Goal: Use online tool/utility: Utilize a website feature to perform a specific function

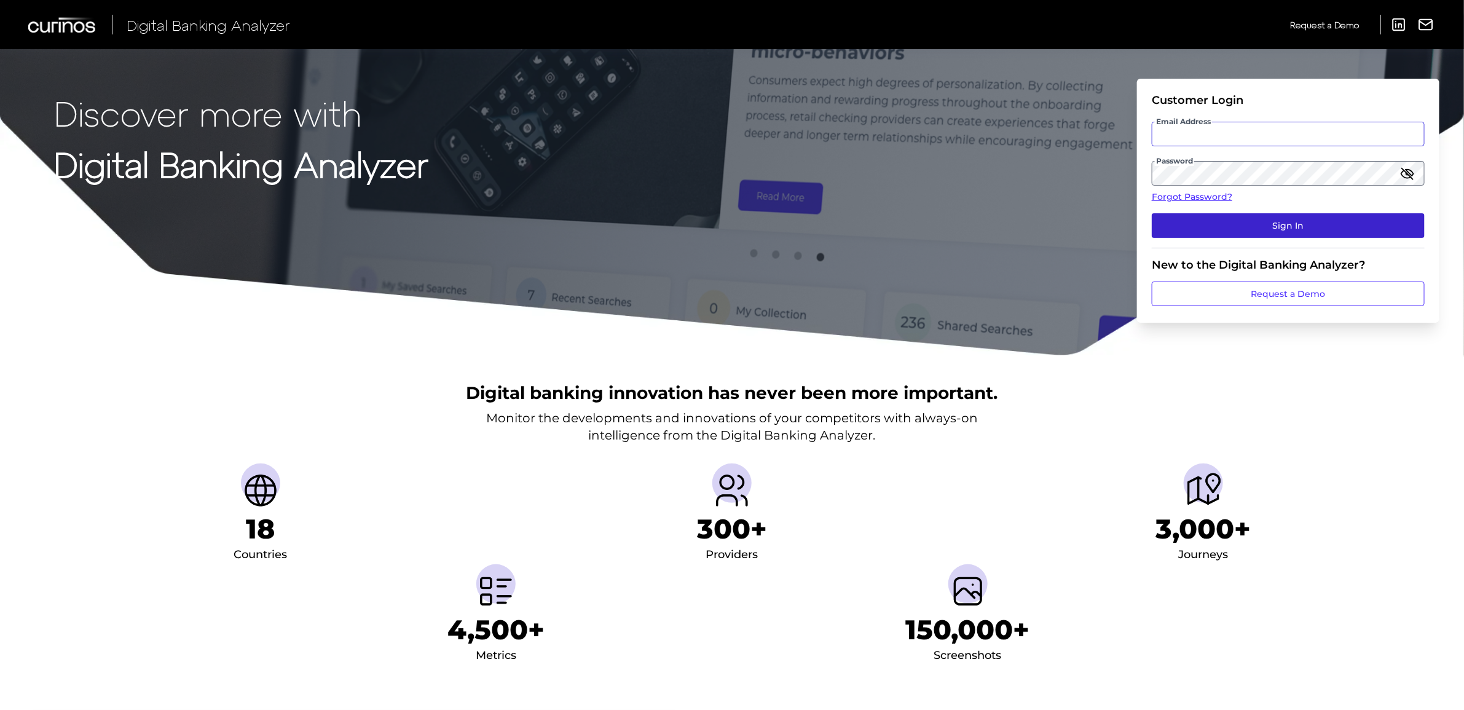
type input "[PERSON_NAME][EMAIL_ADDRESS][DOMAIN_NAME]"
click at [1274, 218] on button "Sign In" at bounding box center [1288, 225] width 273 height 25
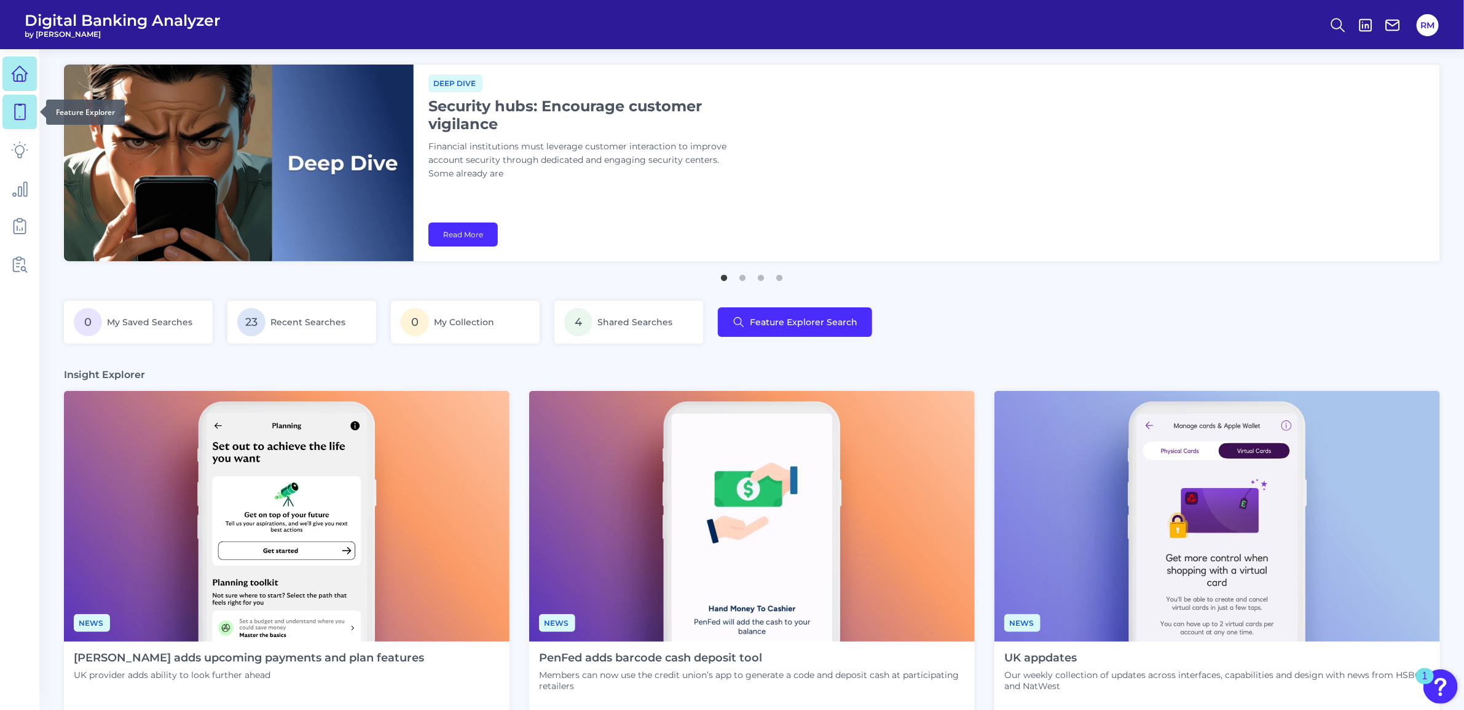
click at [6, 116] on link at bounding box center [19, 112] width 34 height 34
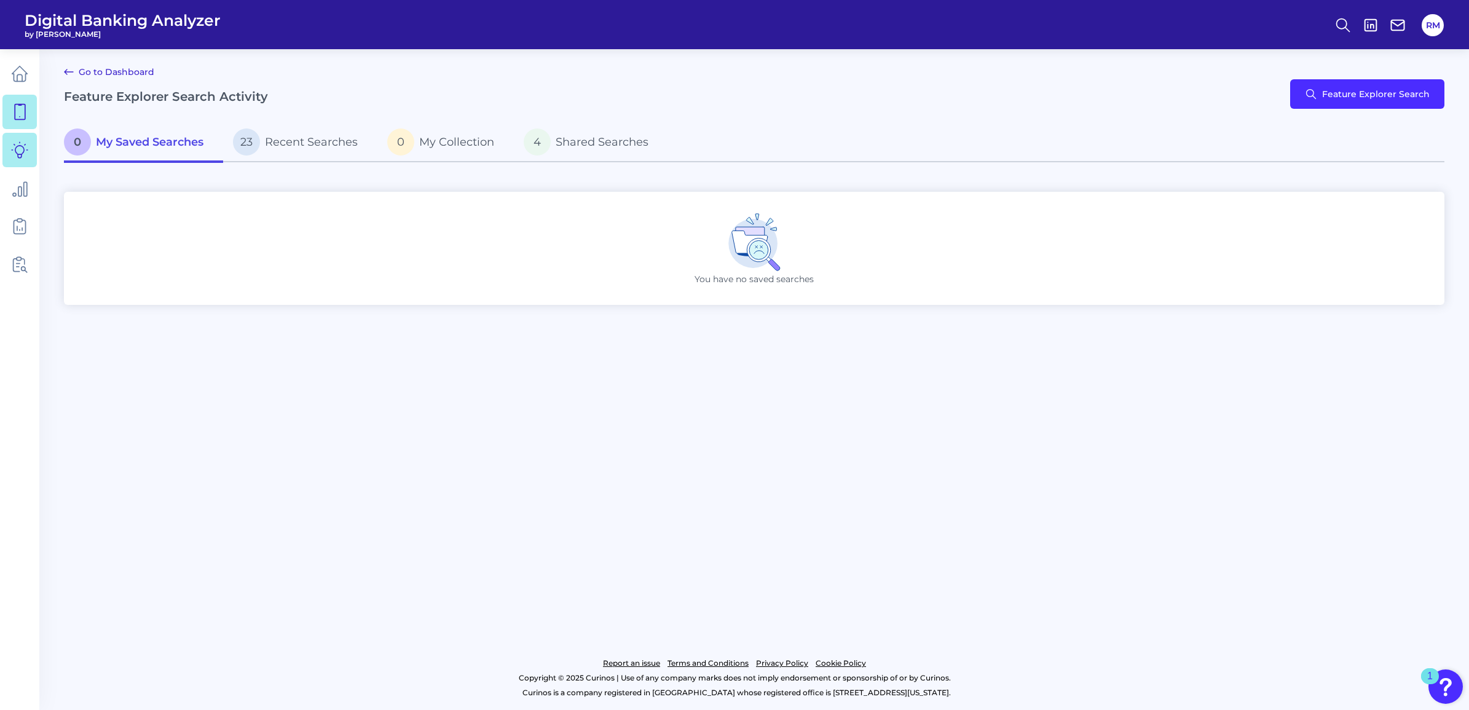
click at [9, 143] on link at bounding box center [19, 150] width 34 height 34
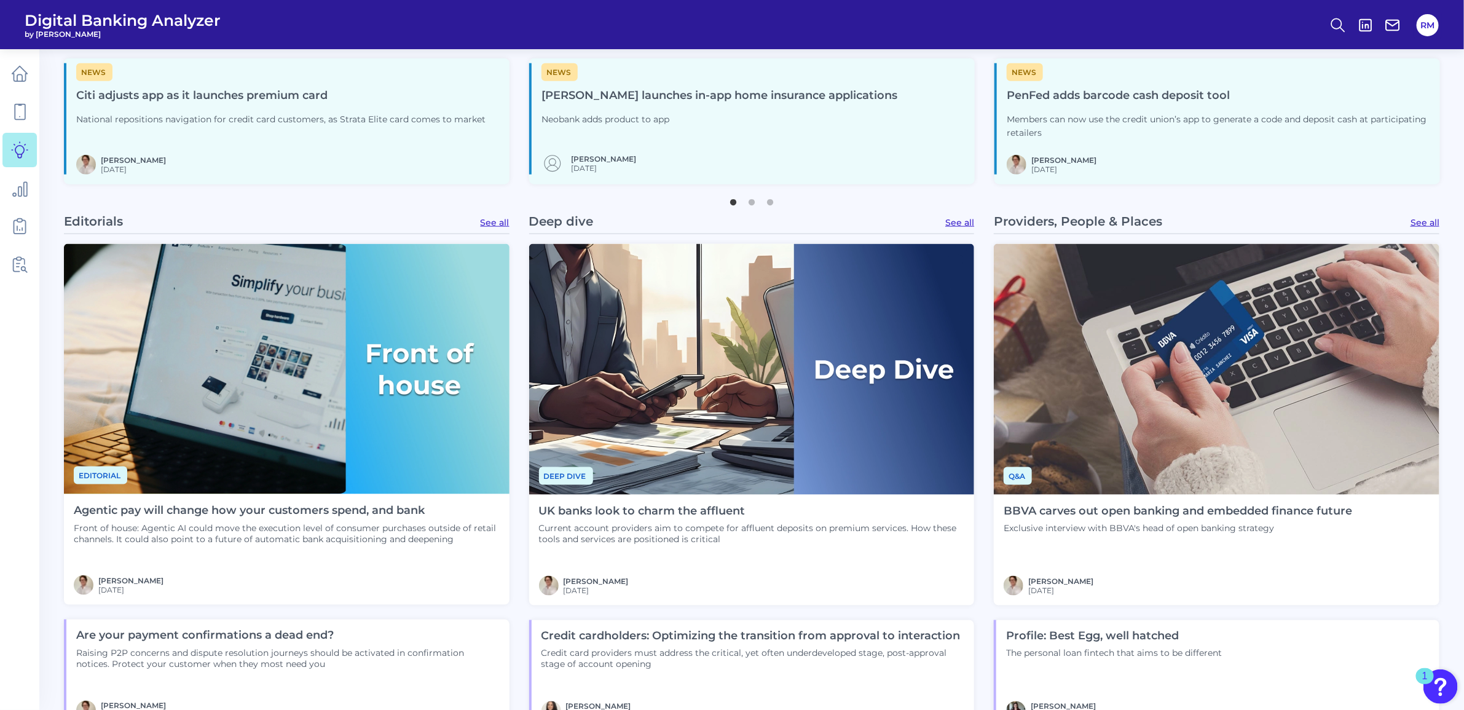
scroll to position [1075, 0]
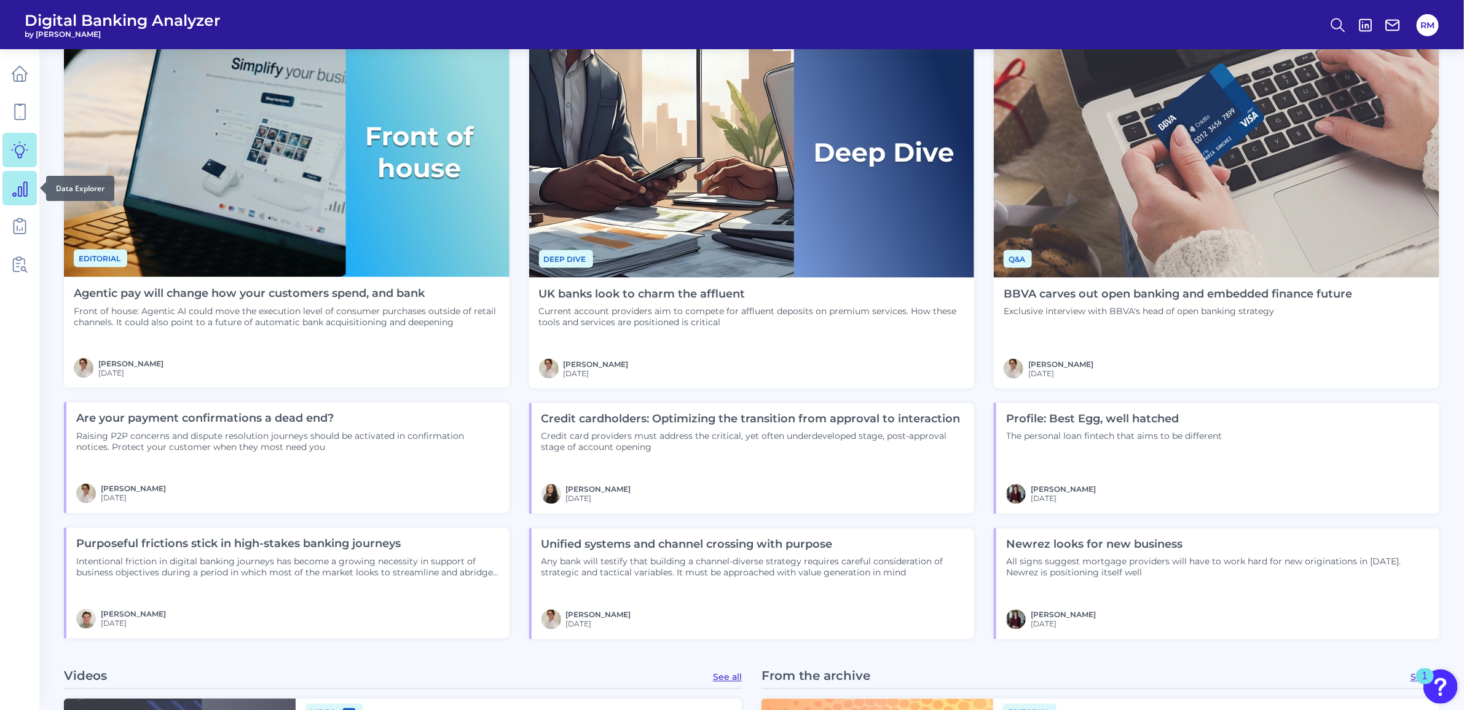
click at [6, 186] on link at bounding box center [19, 188] width 34 height 34
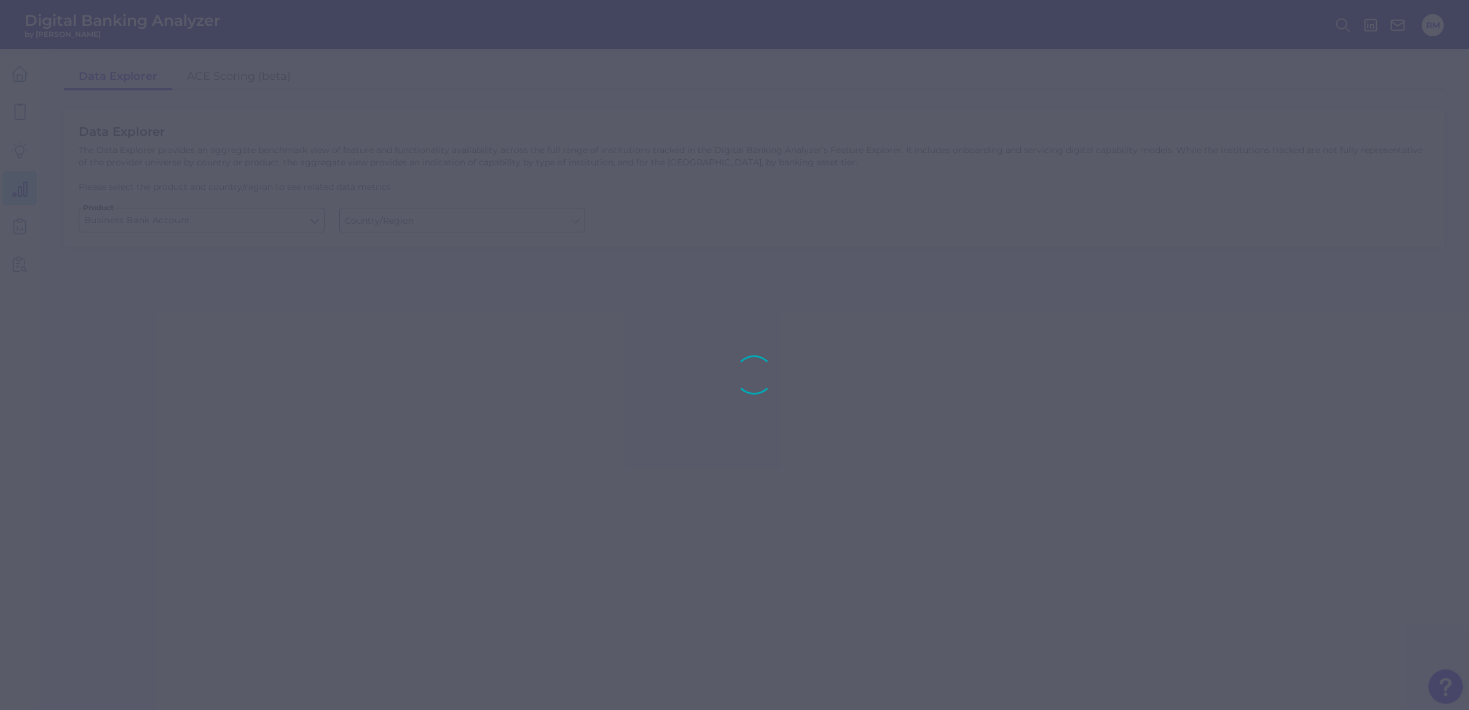
type input "[GEOGRAPHIC_DATA]"
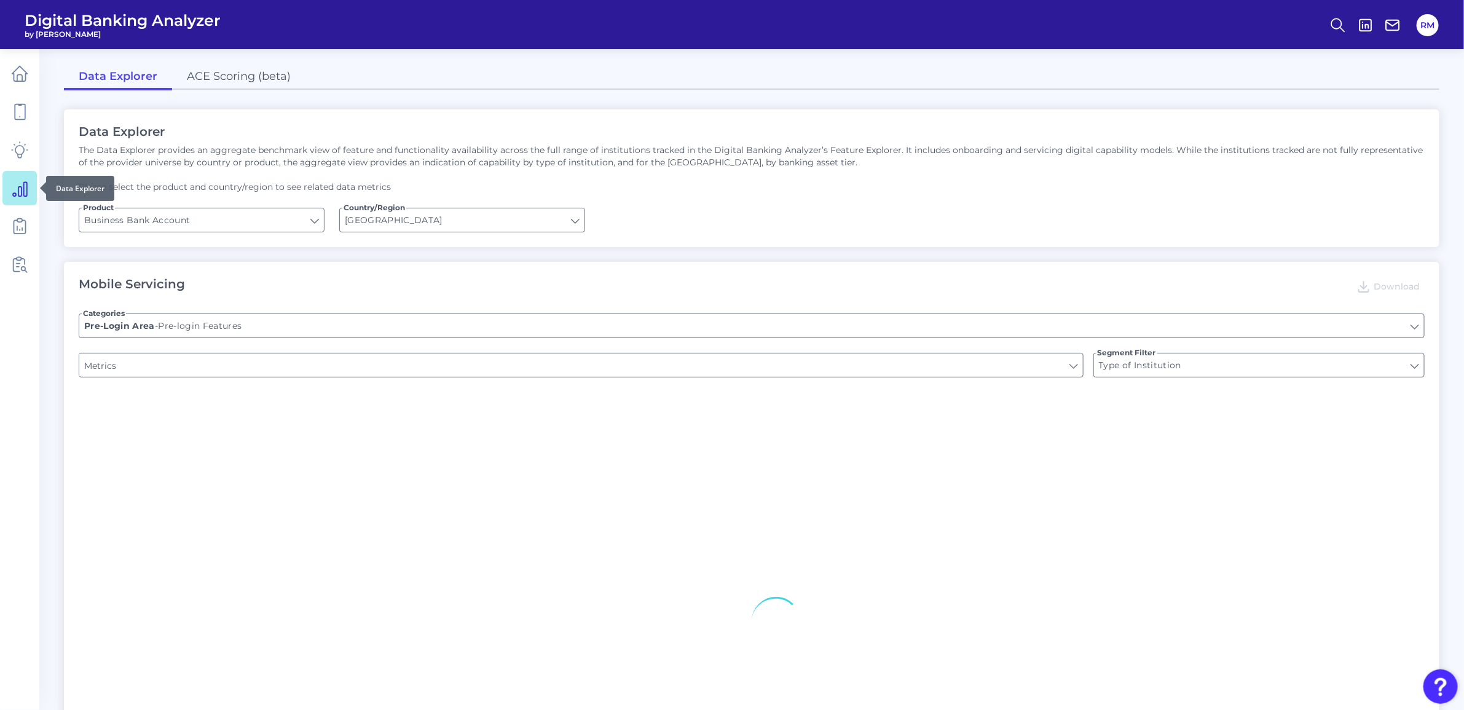
type input "Upon opening the app are users immediately prompted to use Touch/Face ID to log…"
type input "Can you apply for the PRODUCT as a new to brand customer on ANY digital channel?"
type input "Does it offer third-party single sign on?"
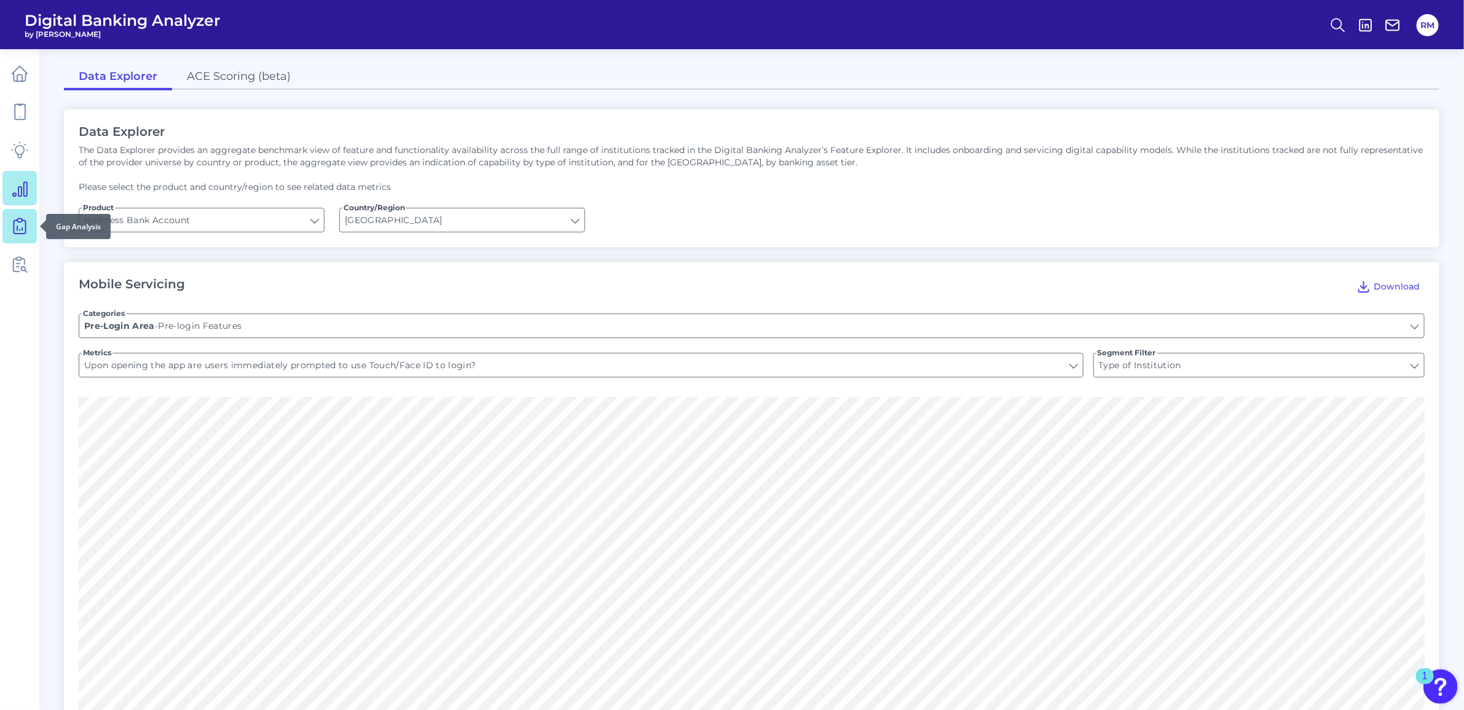
click at [19, 225] on icon at bounding box center [19, 226] width 17 height 17
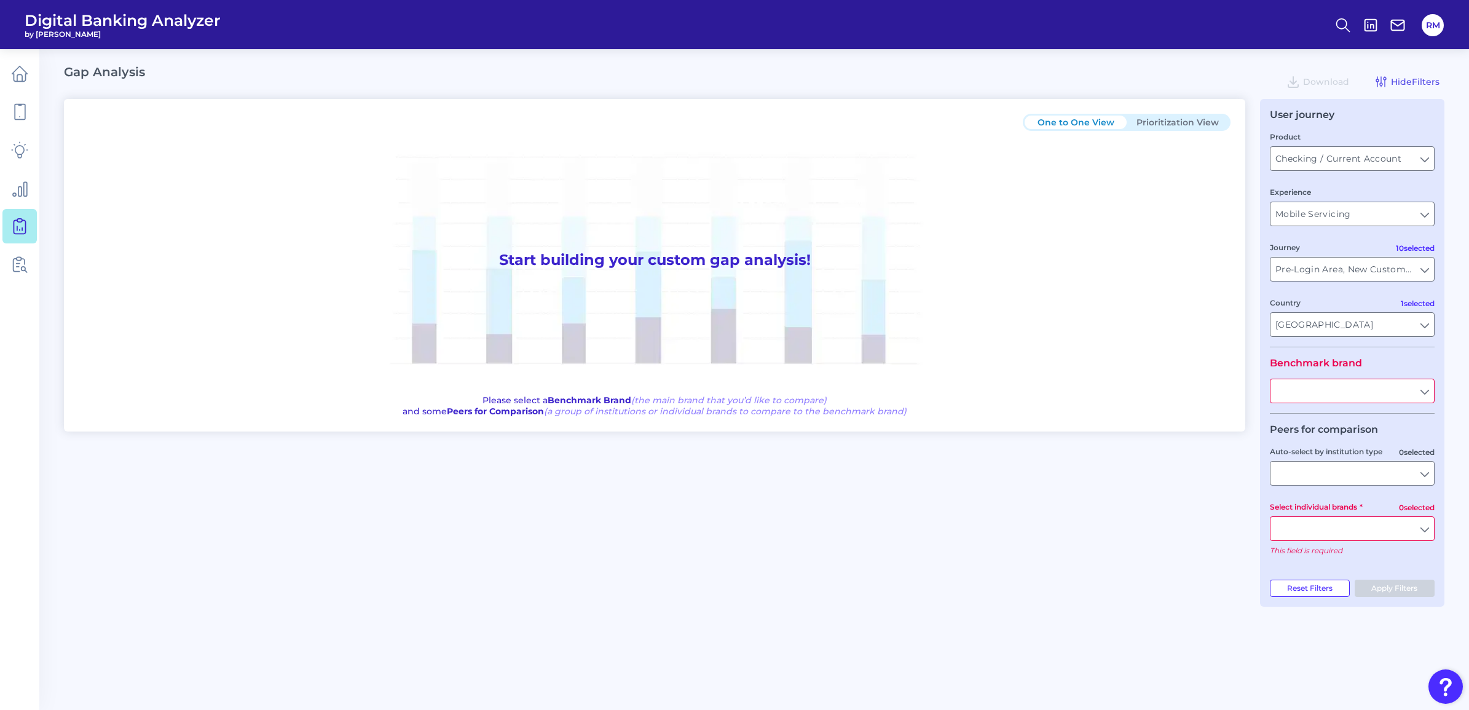
type input "All Journeys"
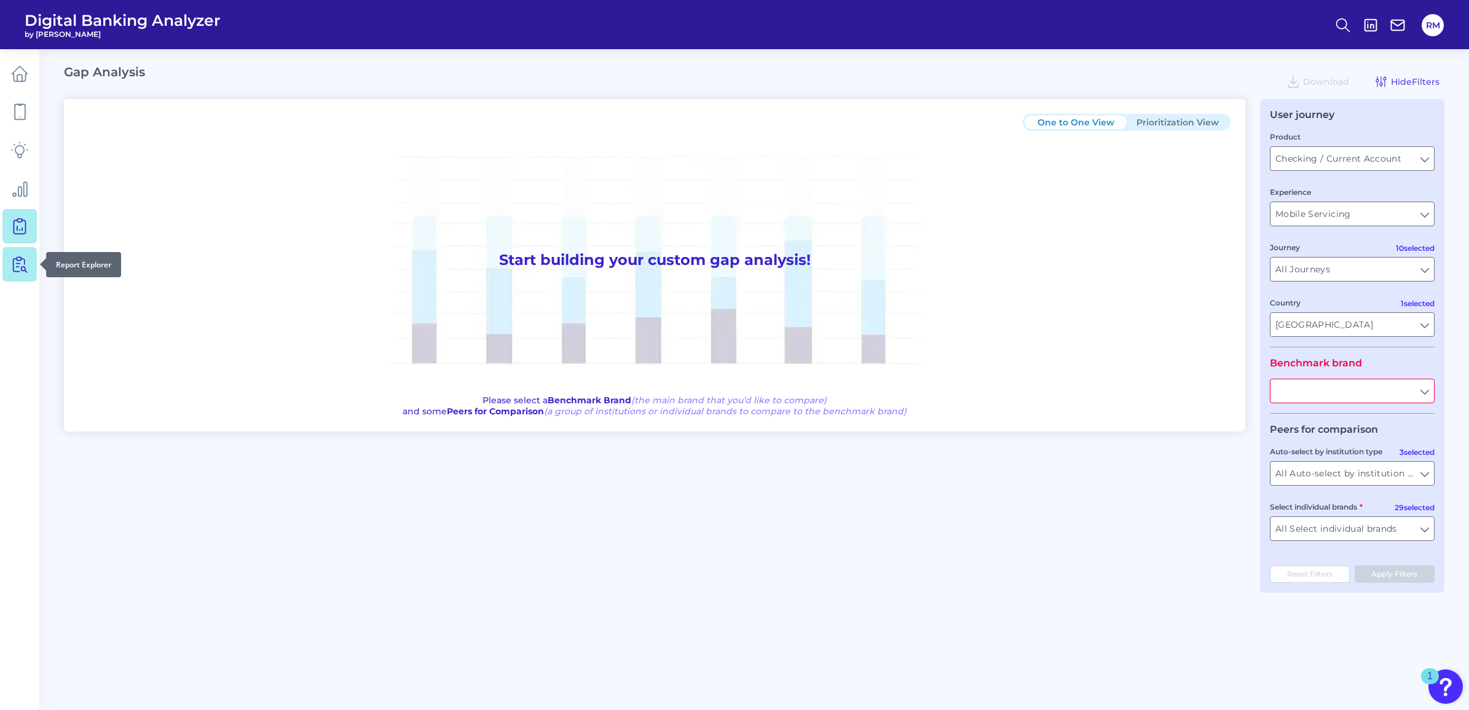
click at [31, 255] on link at bounding box center [19, 264] width 34 height 34
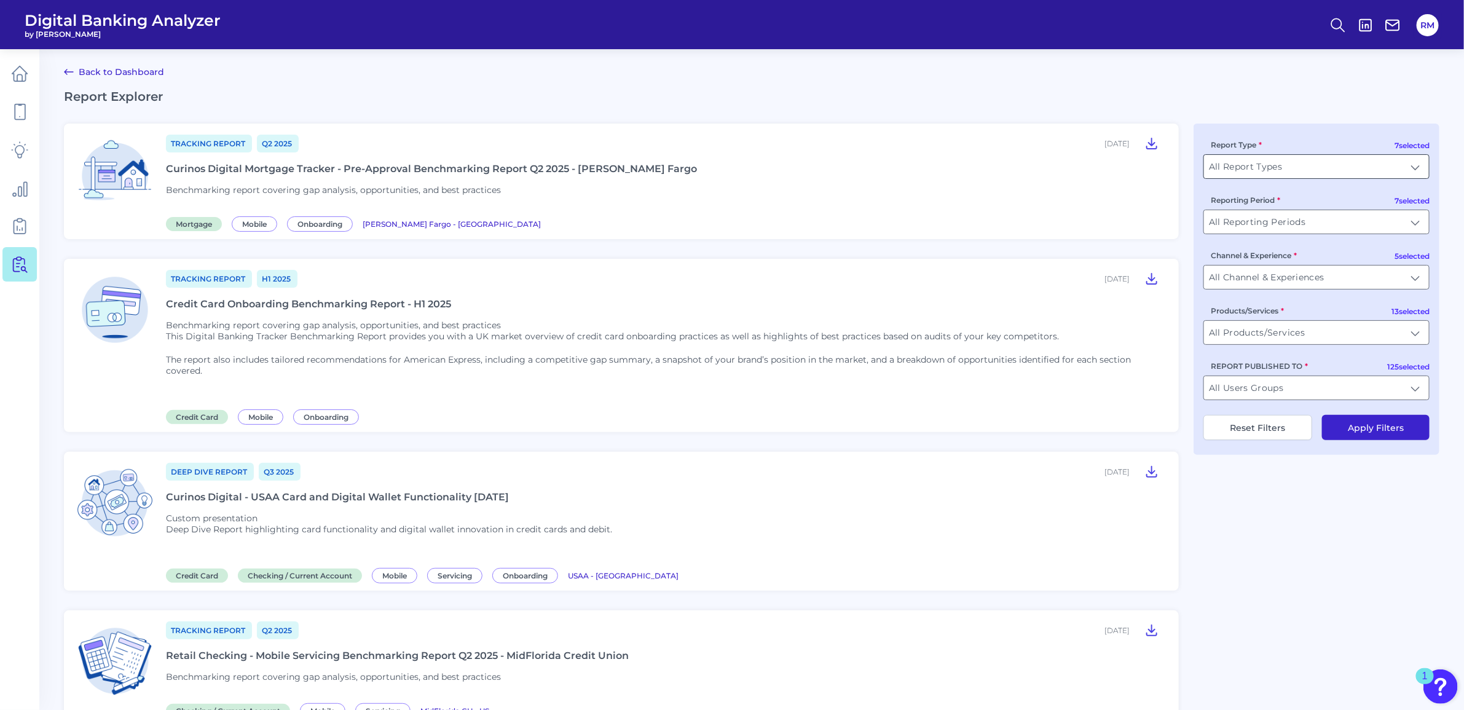
click at [1395, 158] on input "All Report Types" at bounding box center [1316, 166] width 225 height 23
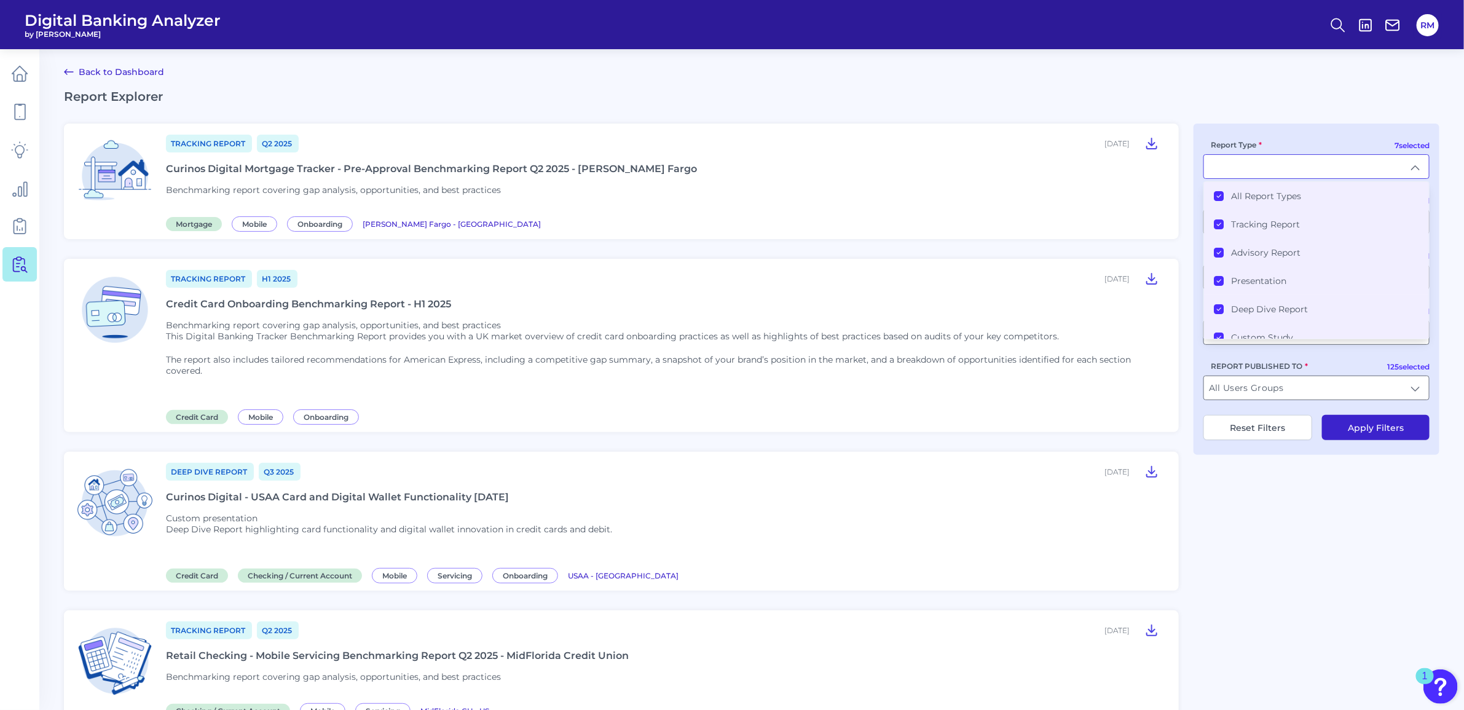
type input "All Report Types"
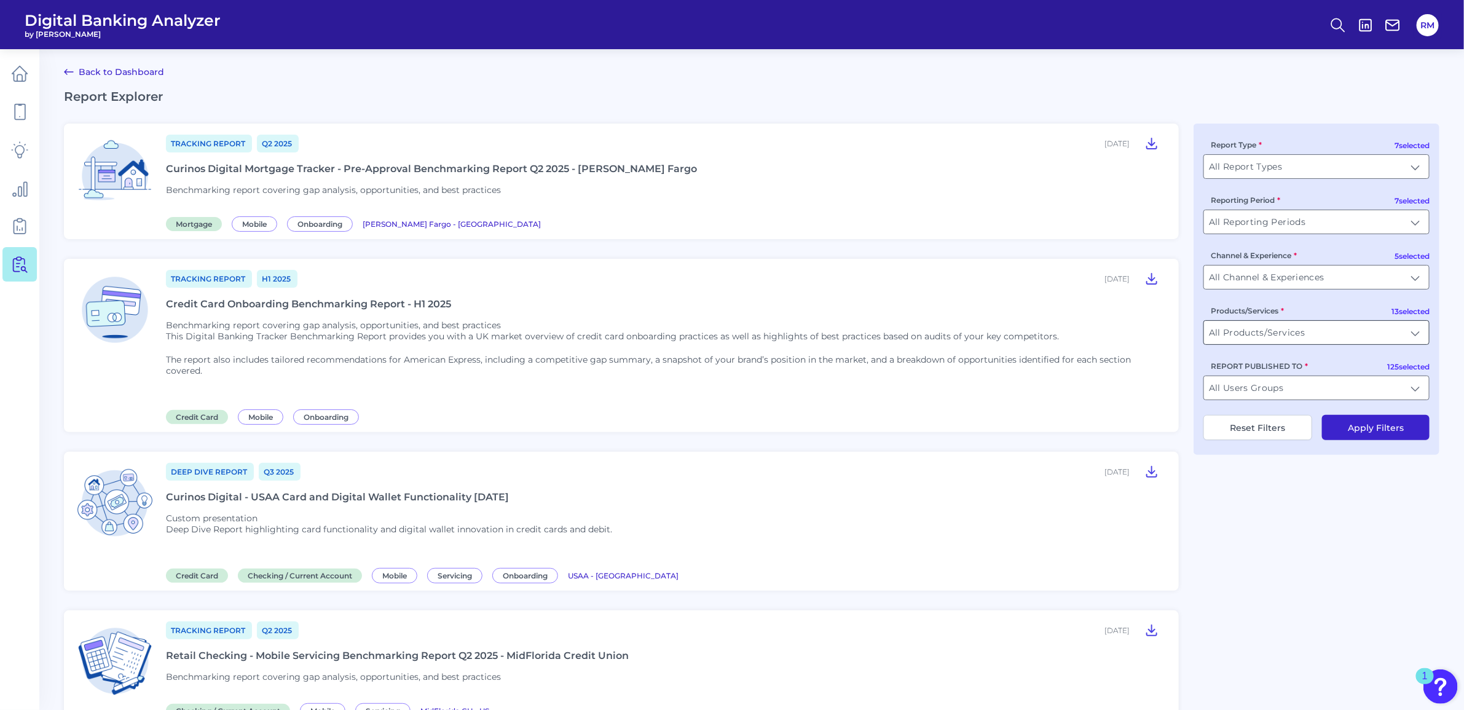
click at [1374, 342] on input "All Products/Services" at bounding box center [1316, 332] width 225 height 23
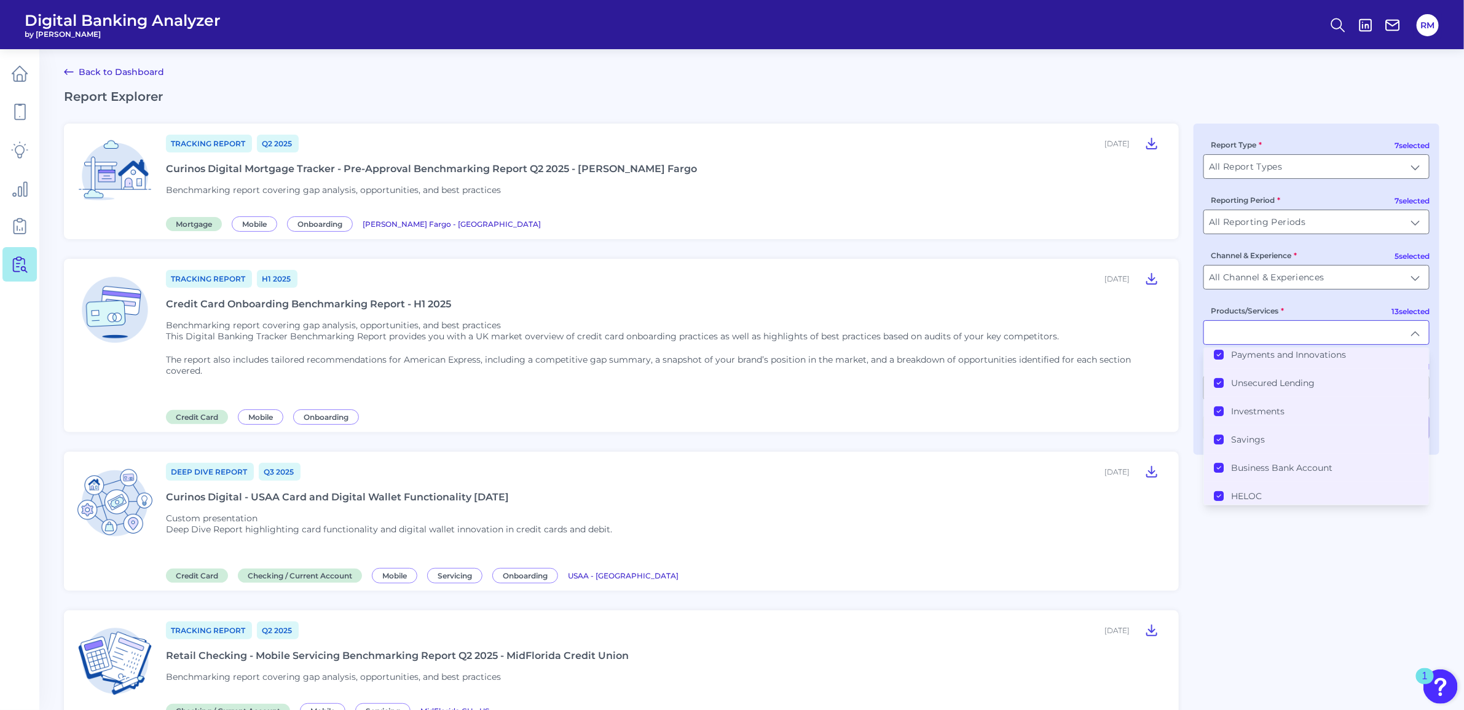
scroll to position [234, 0]
type input "All Products/Services"
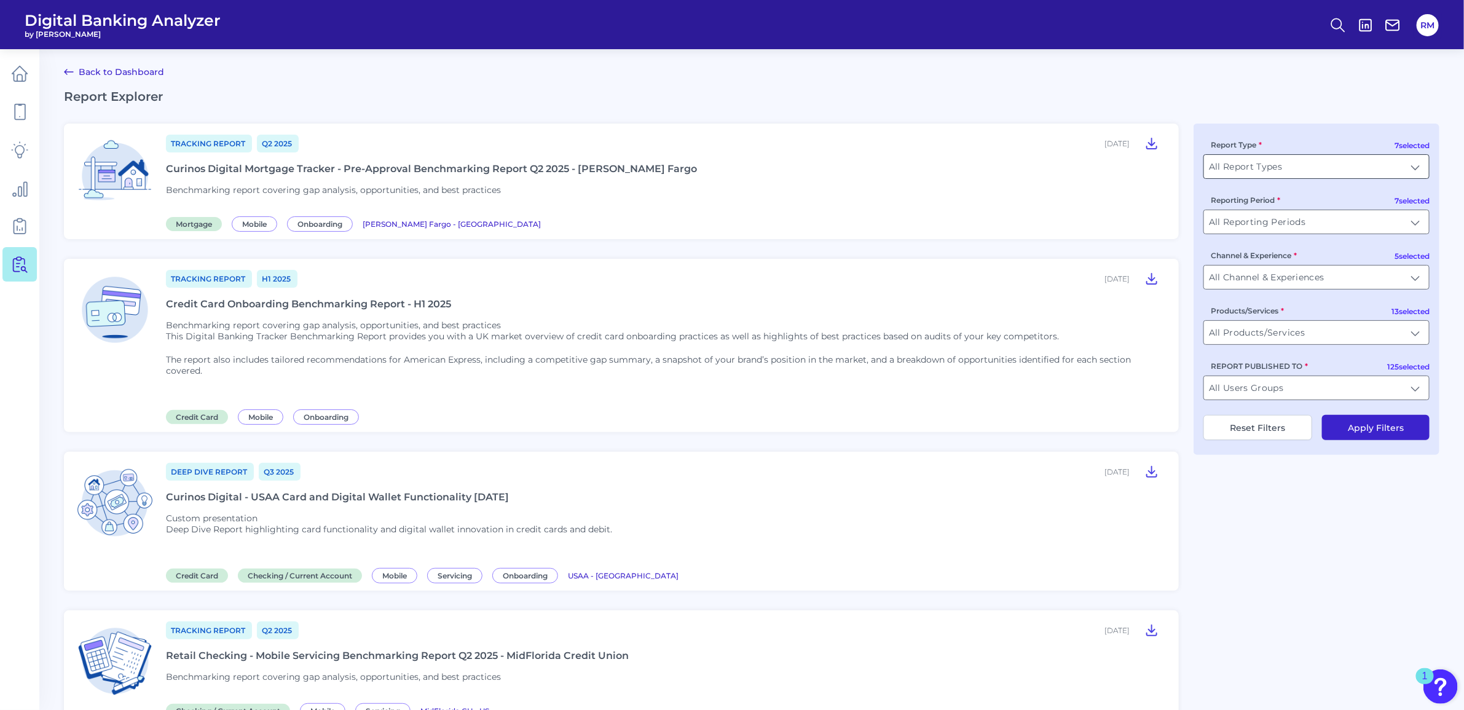
click at [1331, 159] on input "All Report Types" at bounding box center [1316, 166] width 225 height 23
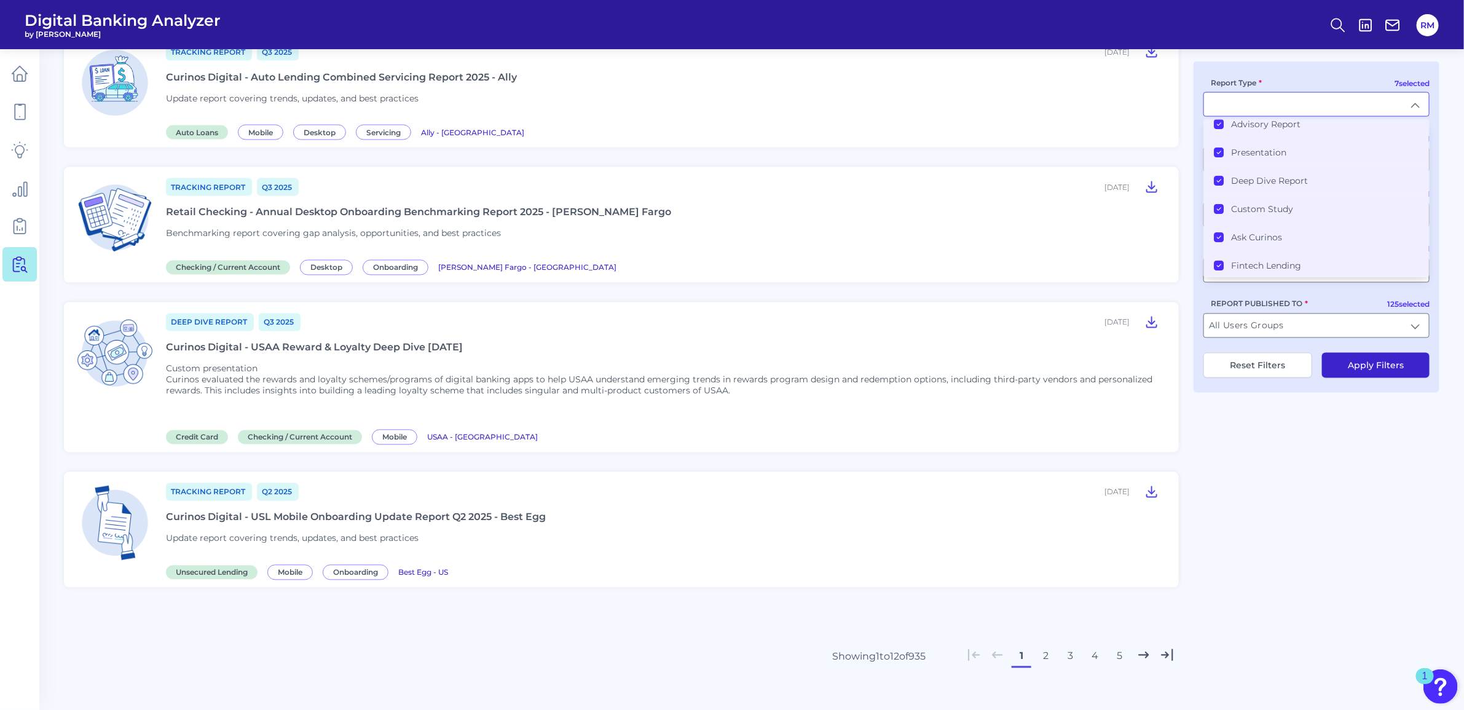
scroll to position [1258, 0]
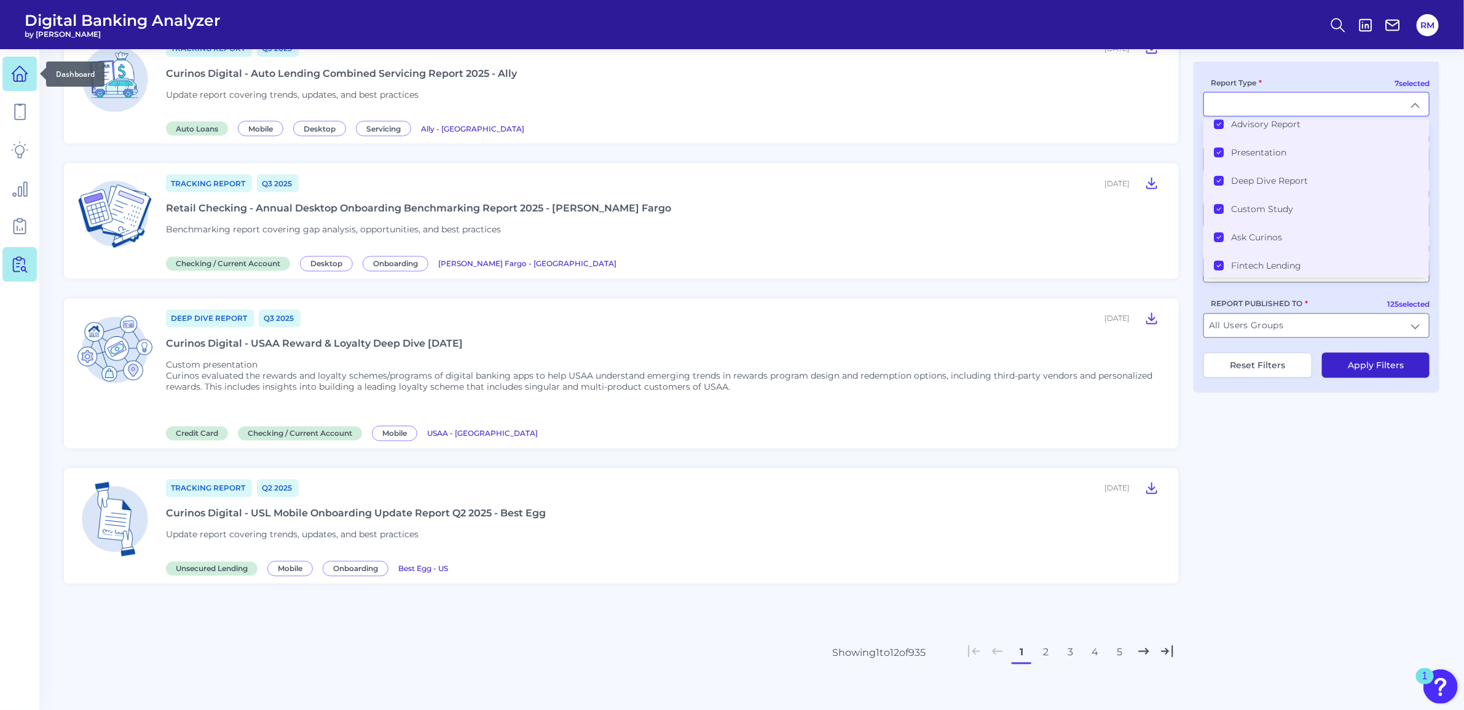
click at [26, 75] on icon at bounding box center [19, 73] width 17 height 17
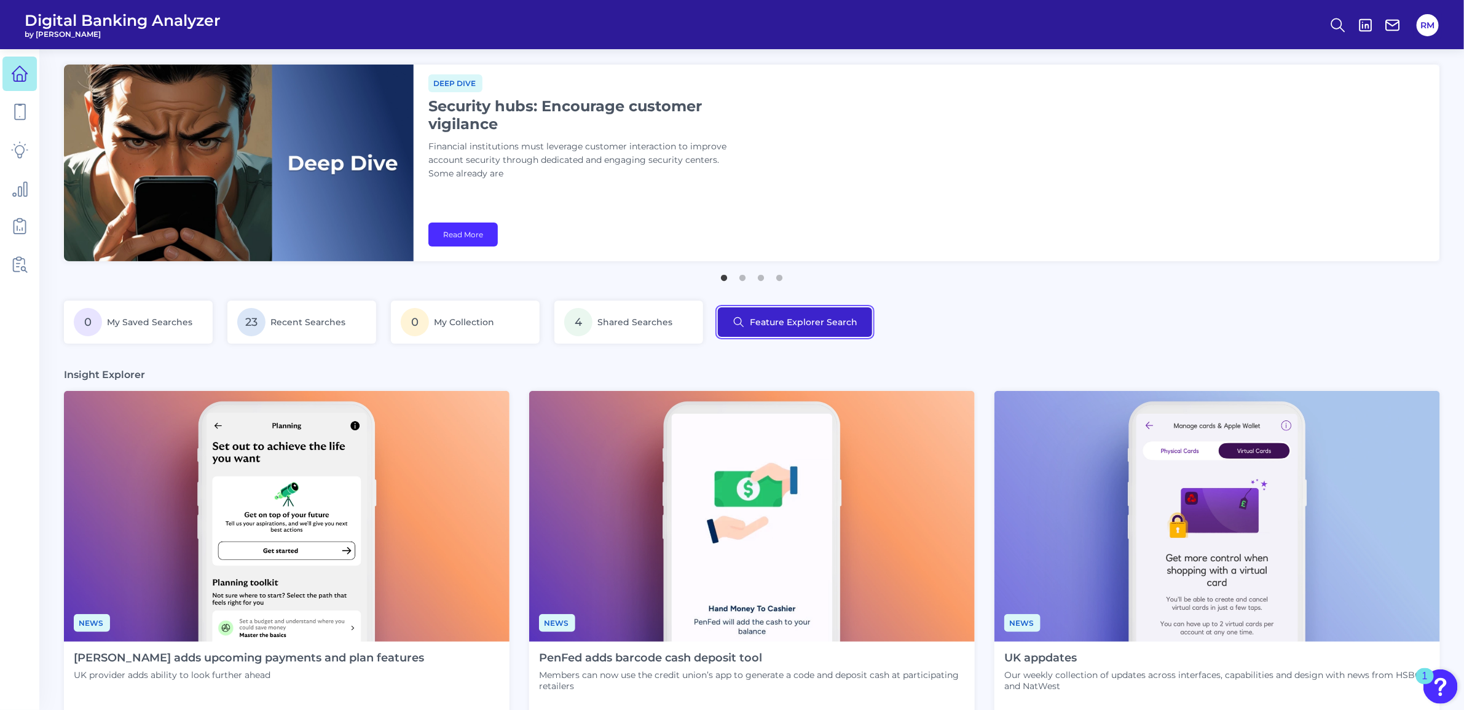
click at [744, 312] on button "Feature Explorer Search" at bounding box center [795, 321] width 154 height 29
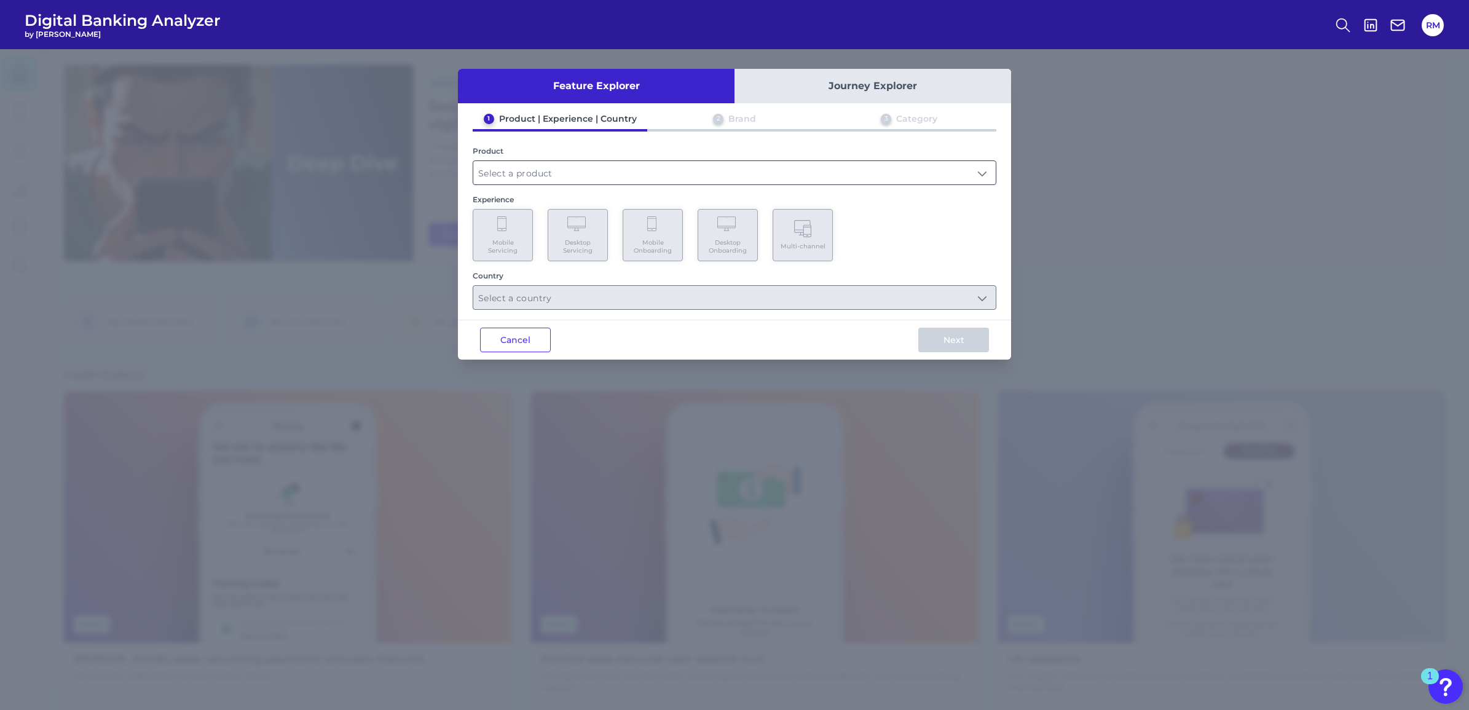
click at [588, 168] on input "text" at bounding box center [734, 172] width 522 height 23
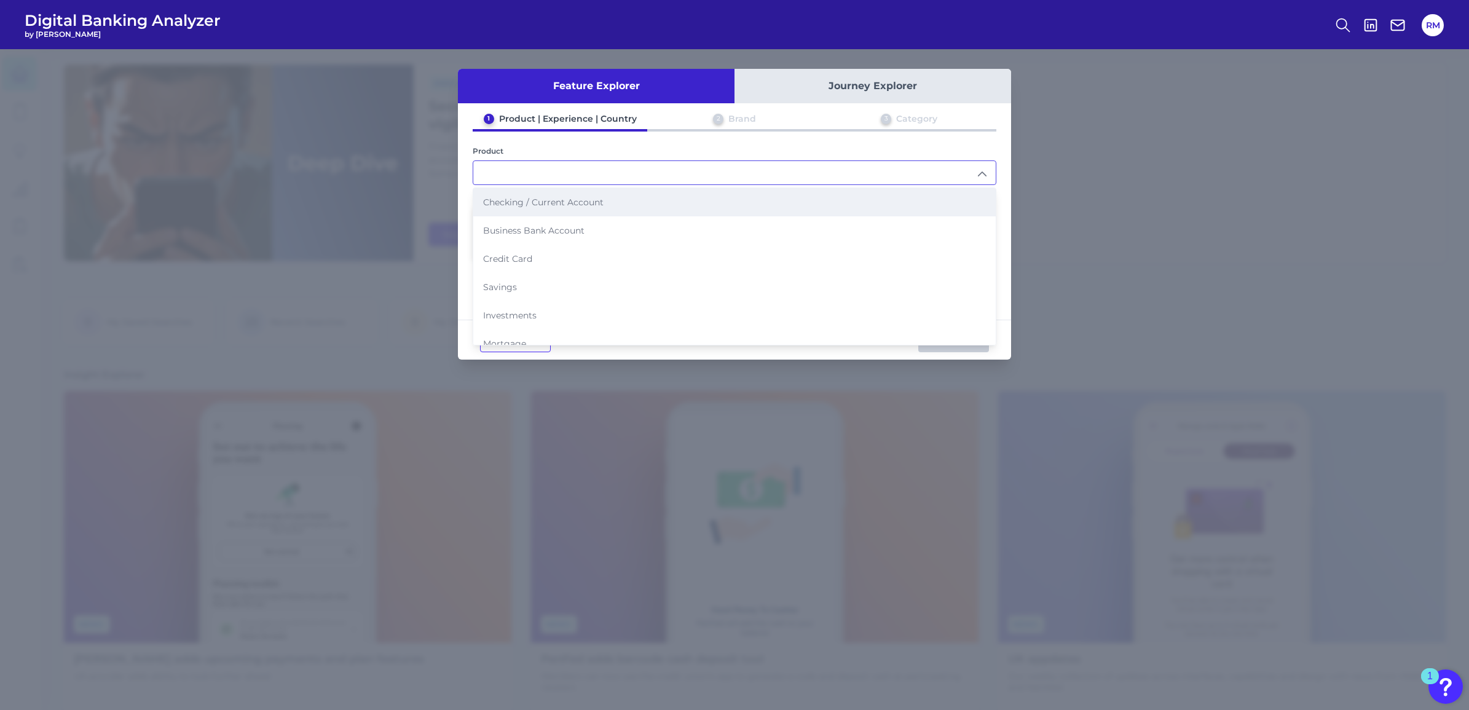
click at [586, 194] on li "Checking / Current Account" at bounding box center [734, 202] width 522 height 28
type input "Checking / Current Account"
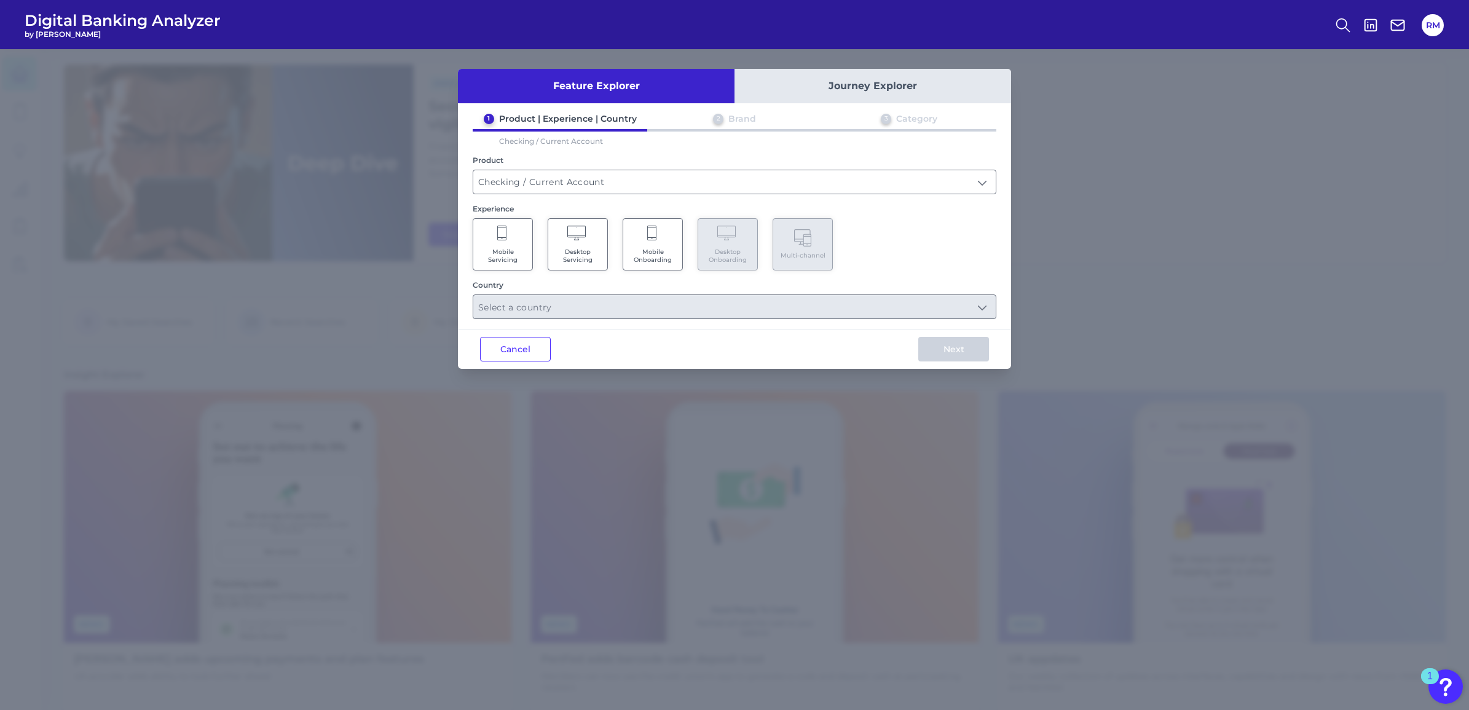
click at [506, 250] on span "Mobile Servicing" at bounding box center [502, 256] width 47 height 16
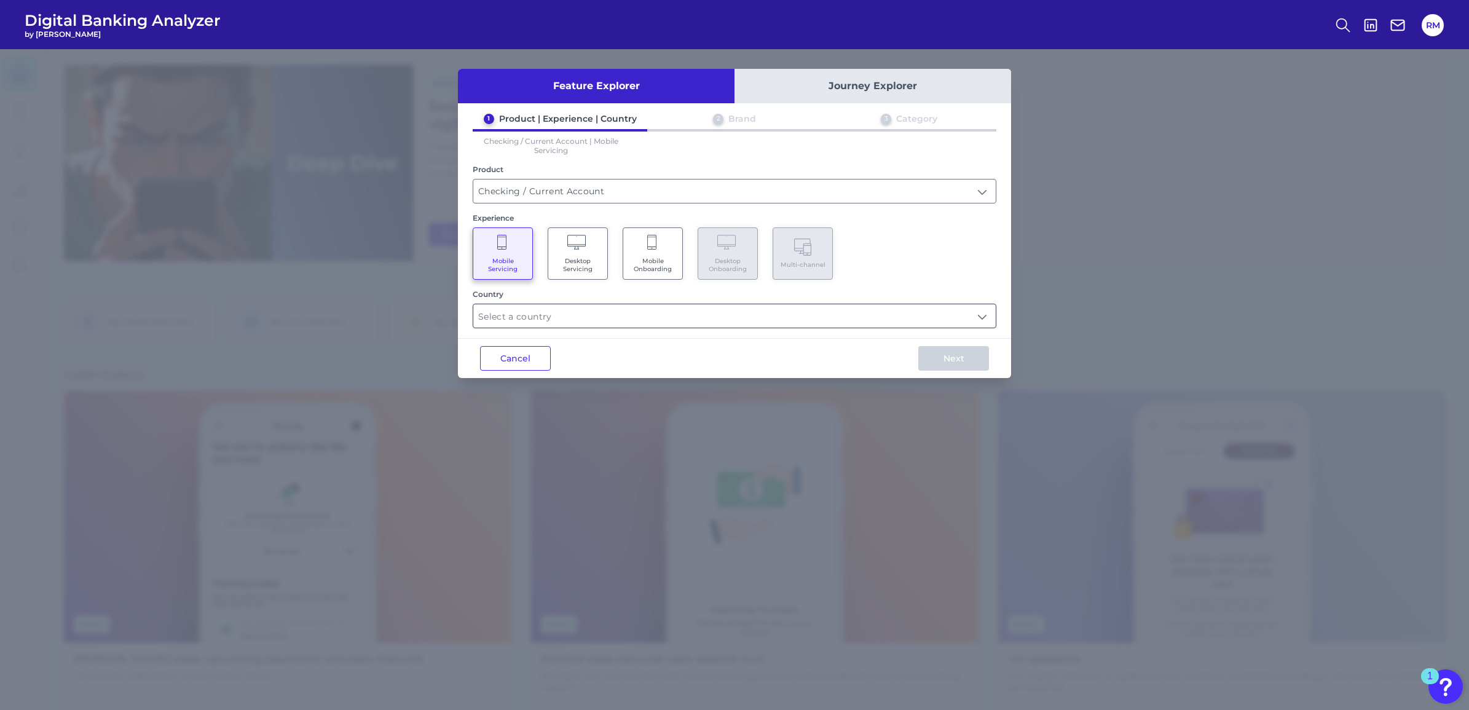
click at [596, 314] on input "text" at bounding box center [734, 315] width 522 height 23
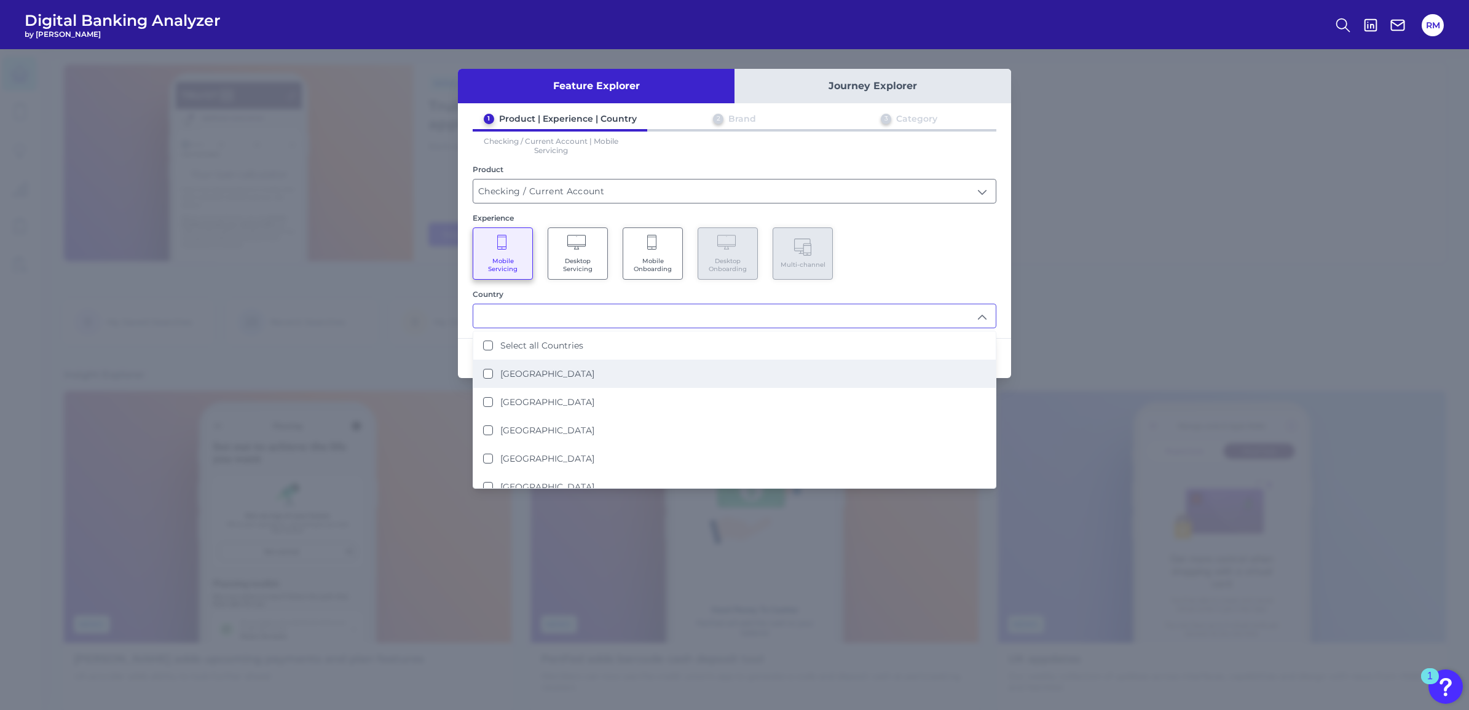
click at [549, 361] on li "[GEOGRAPHIC_DATA]" at bounding box center [734, 374] width 522 height 28
type input "[GEOGRAPHIC_DATA]"
click at [925, 366] on li "[GEOGRAPHIC_DATA]" at bounding box center [734, 374] width 522 height 28
click at [892, 372] on li "[GEOGRAPHIC_DATA]" at bounding box center [734, 374] width 522 height 28
type input "[GEOGRAPHIC_DATA]"
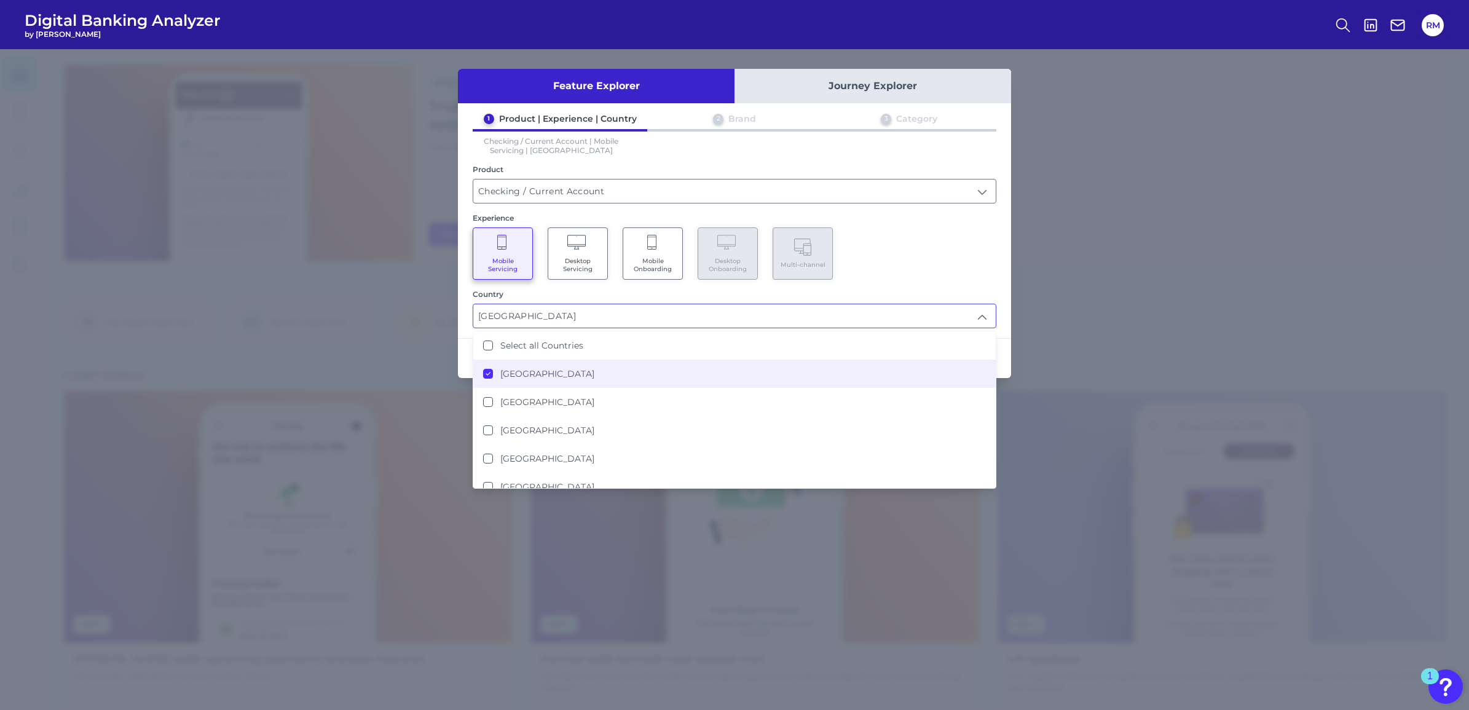
click at [943, 227] on div "Mobile Servicing Desktop Servicing Mobile Onboarding Desktop Onboarding Multi-c…" at bounding box center [735, 253] width 524 height 52
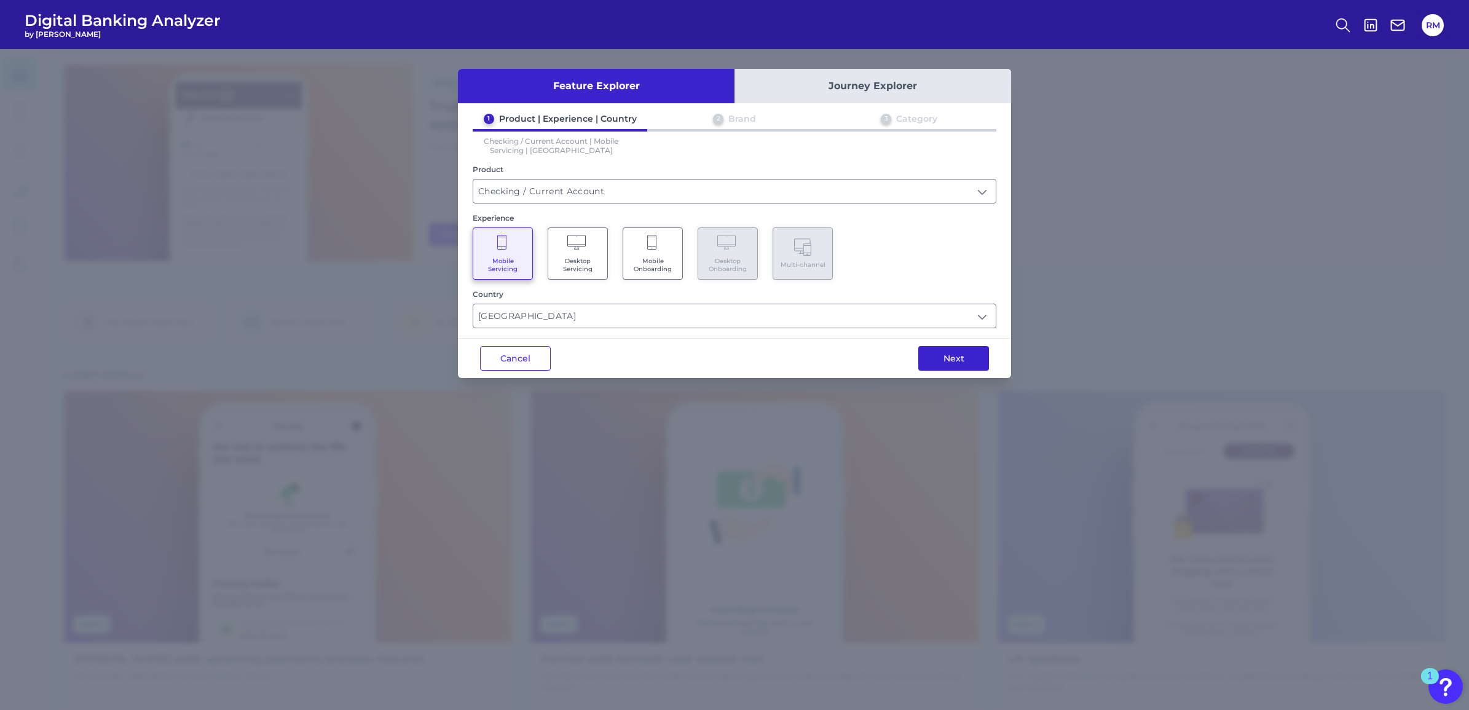
click at [972, 346] on button "Next" at bounding box center [953, 358] width 71 height 25
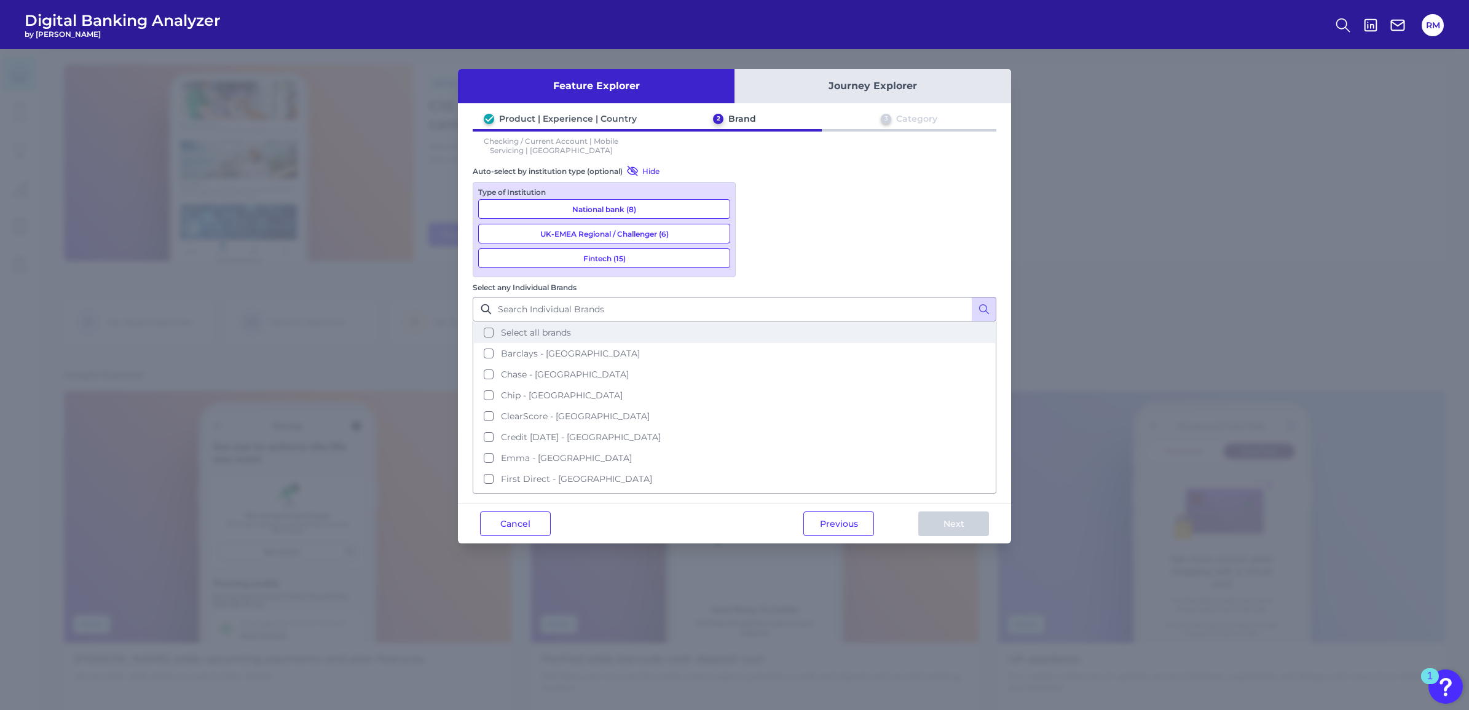
click at [571, 327] on span "Select all brands" at bounding box center [536, 332] width 70 height 11
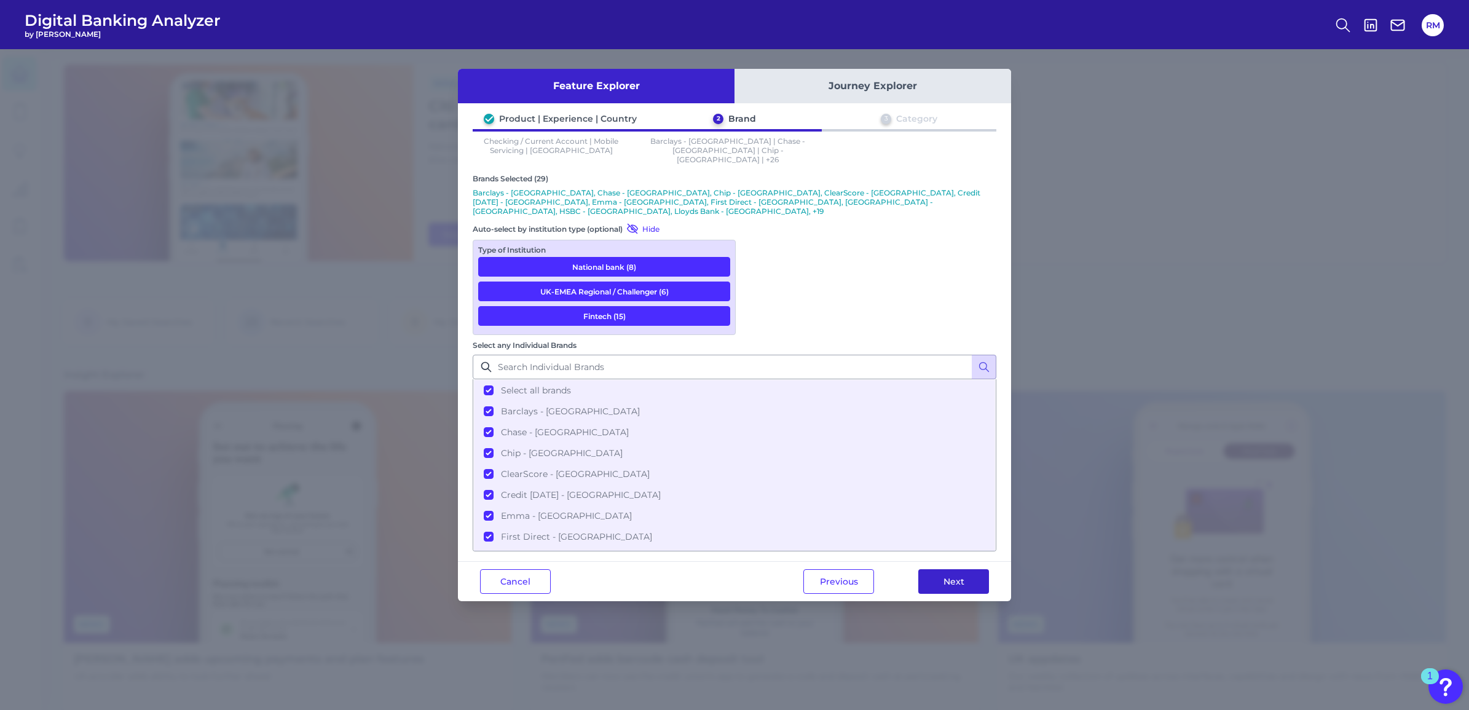
click at [965, 569] on button "Next" at bounding box center [953, 581] width 71 height 25
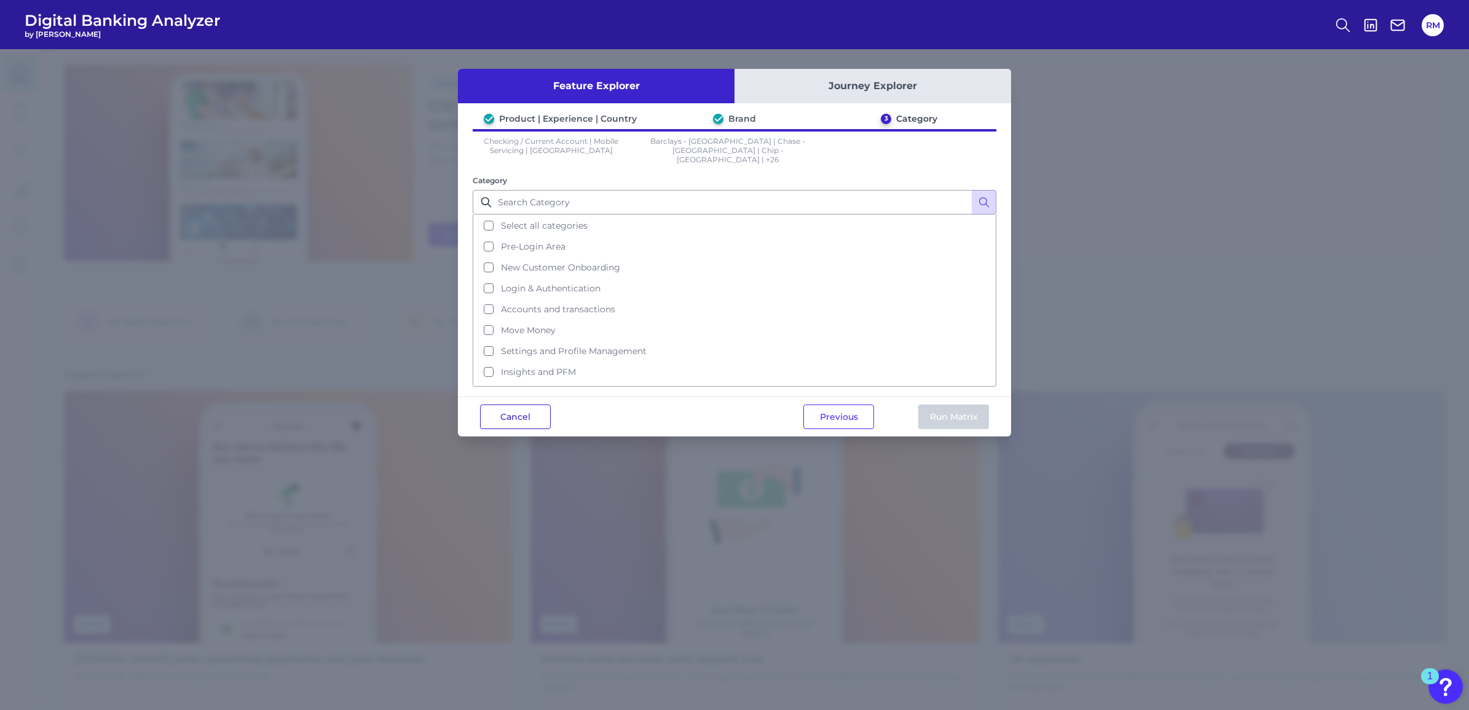
click at [517, 406] on button "Cancel" at bounding box center [515, 416] width 71 height 25
